Goal: Task Accomplishment & Management: Use online tool/utility

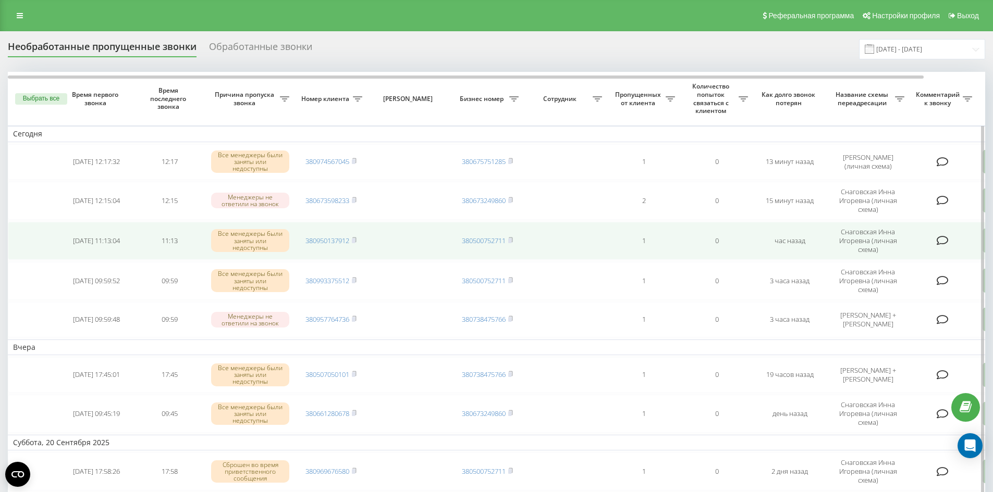
click at [422, 243] on td at bounding box center [408, 241] width 83 height 38
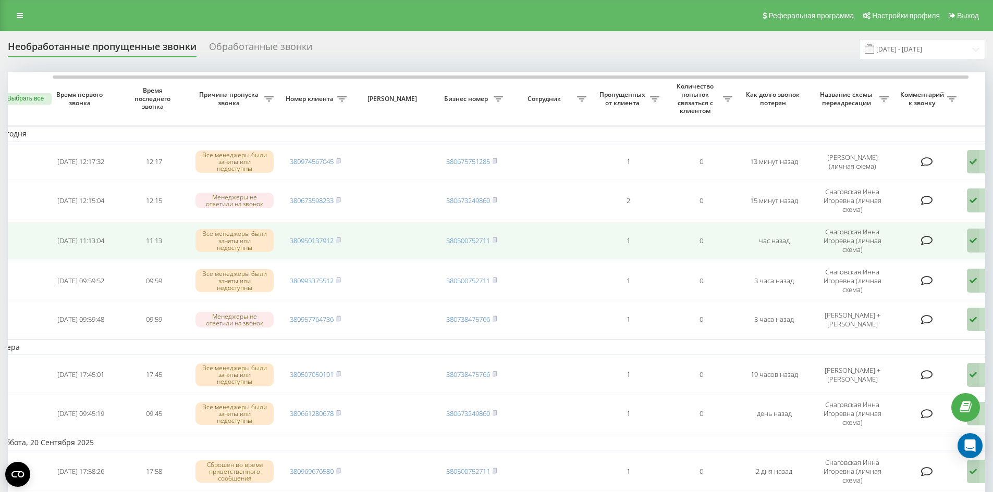
scroll to position [0, 65]
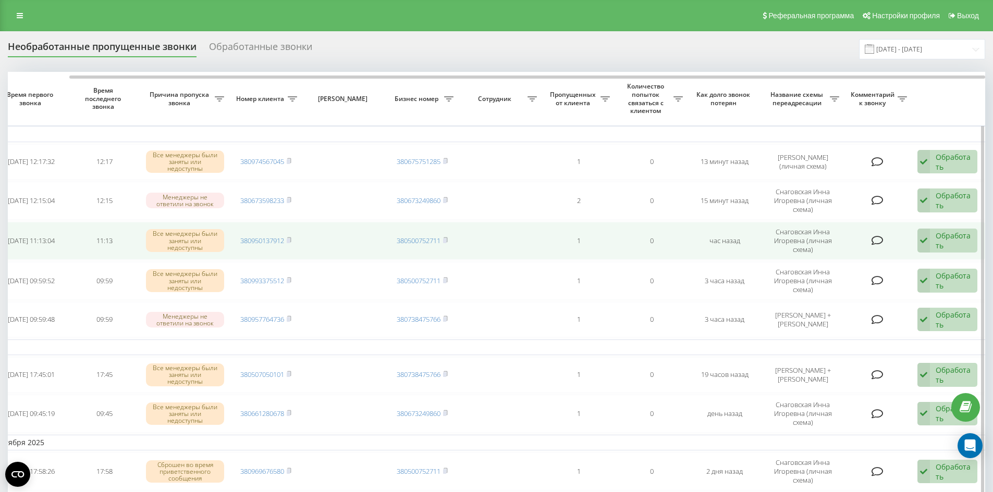
click at [925, 246] on icon at bounding box center [923, 241] width 13 height 24
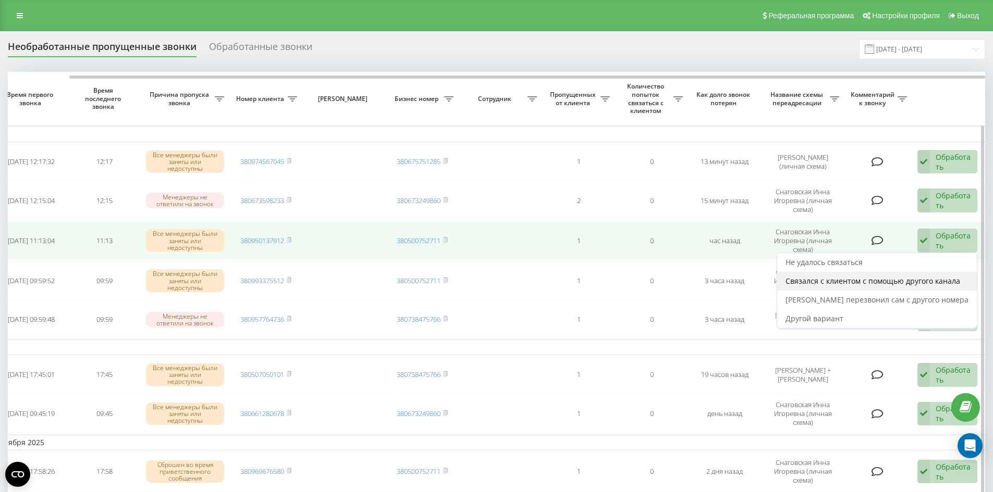
click at [853, 282] on span "Связался с клиентом с помощью другого канала" at bounding box center [872, 281] width 175 height 10
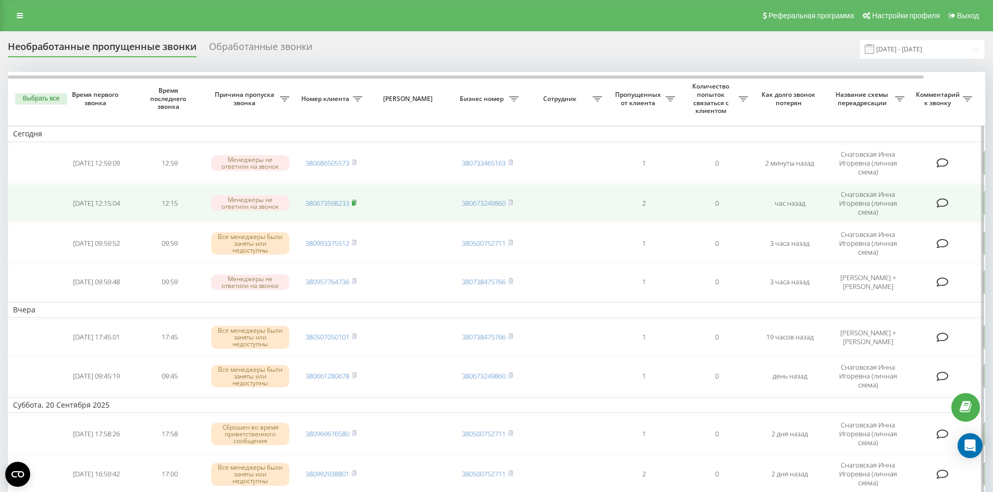
click at [355, 204] on rect at bounding box center [353, 203] width 3 height 5
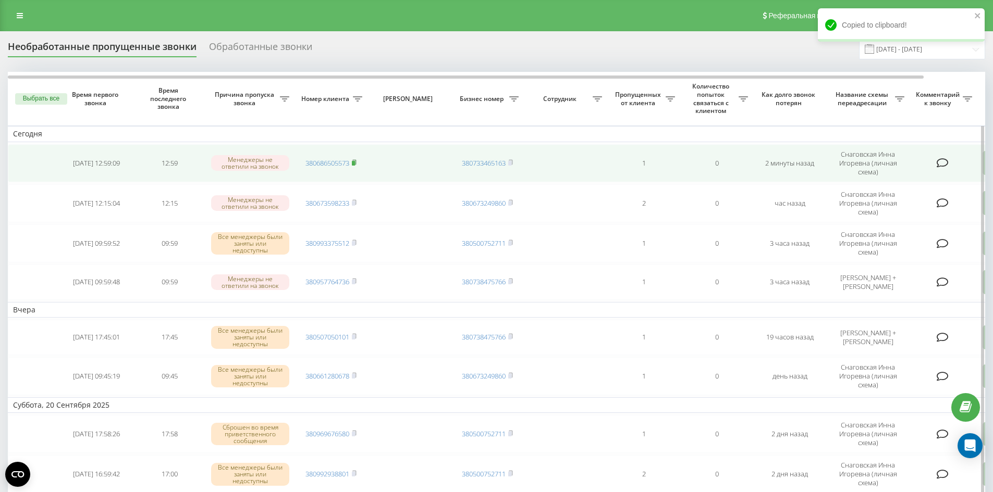
click at [355, 162] on rect at bounding box center [353, 163] width 3 height 5
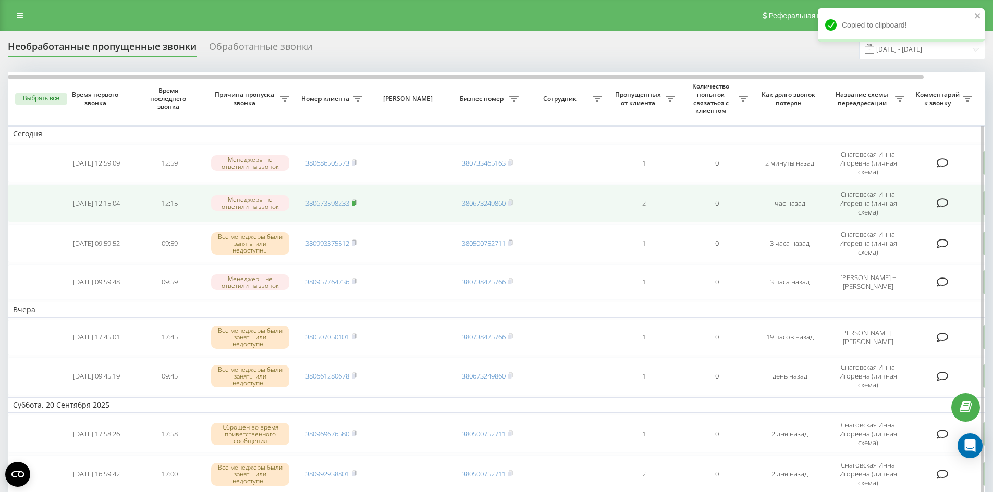
click at [355, 204] on rect at bounding box center [353, 203] width 3 height 5
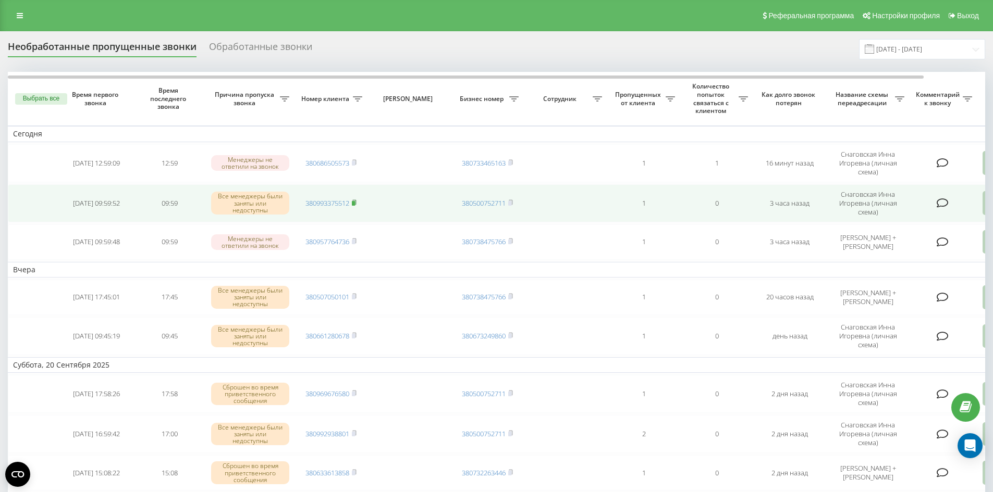
click at [355, 201] on icon at bounding box center [354, 203] width 5 height 6
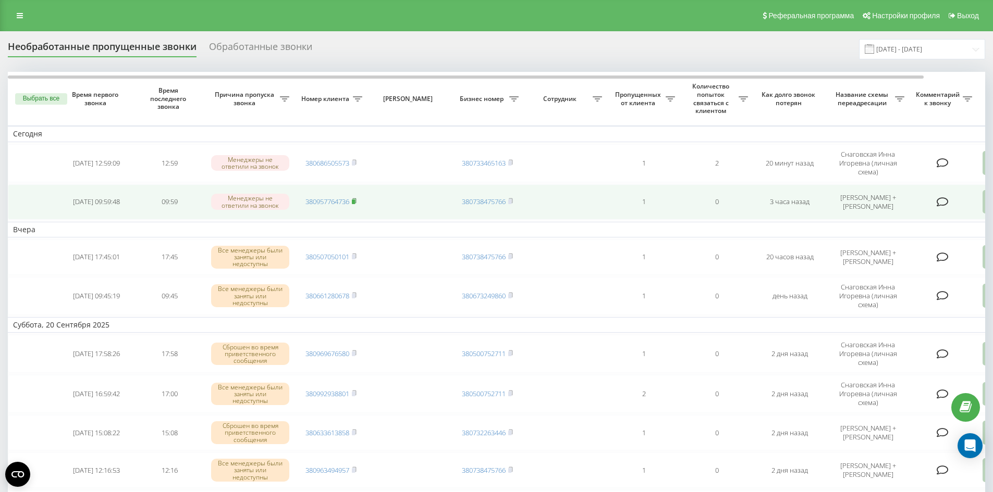
click at [356, 204] on icon at bounding box center [354, 201] width 5 height 6
